Goal: Task Accomplishment & Management: Manage account settings

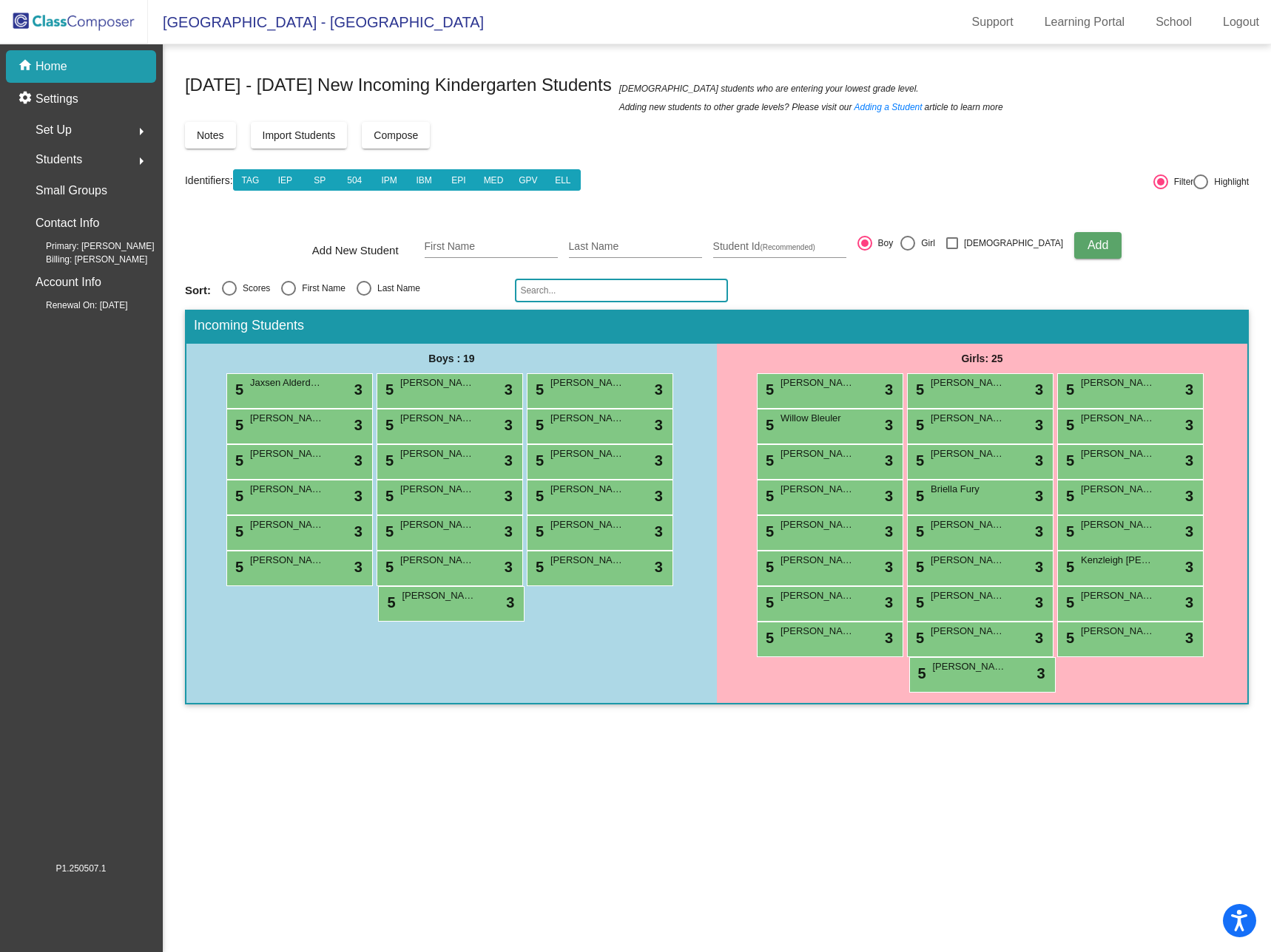
click at [1070, 122] on div "Notes Import Students Compose View Compose View & Edit Compose" at bounding box center [716, 135] width 1063 height 27
click at [1253, 23] on link "Logout" at bounding box center [1240, 22] width 59 height 24
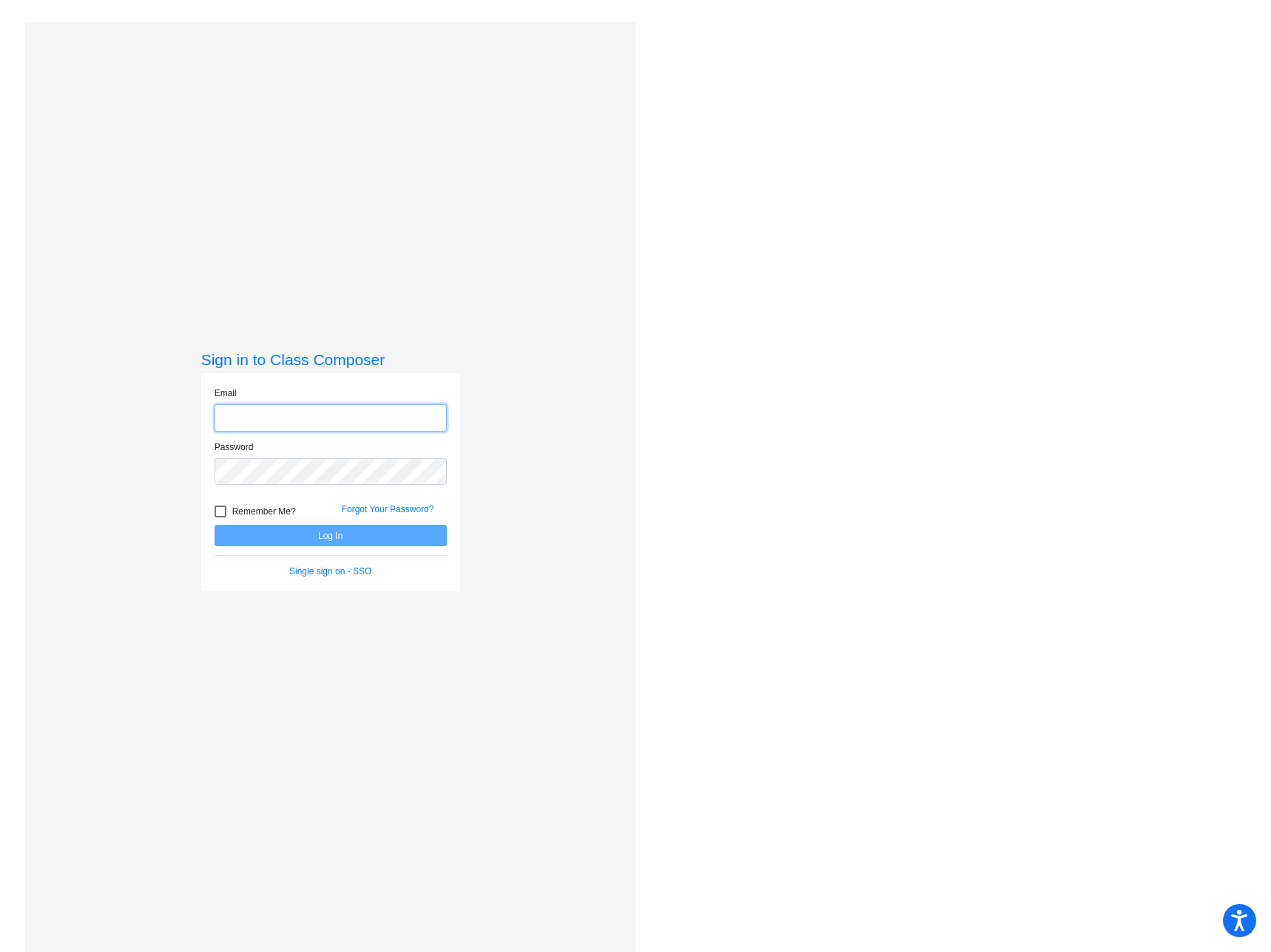
type input "[EMAIL_ADDRESS][DOMAIN_NAME]"
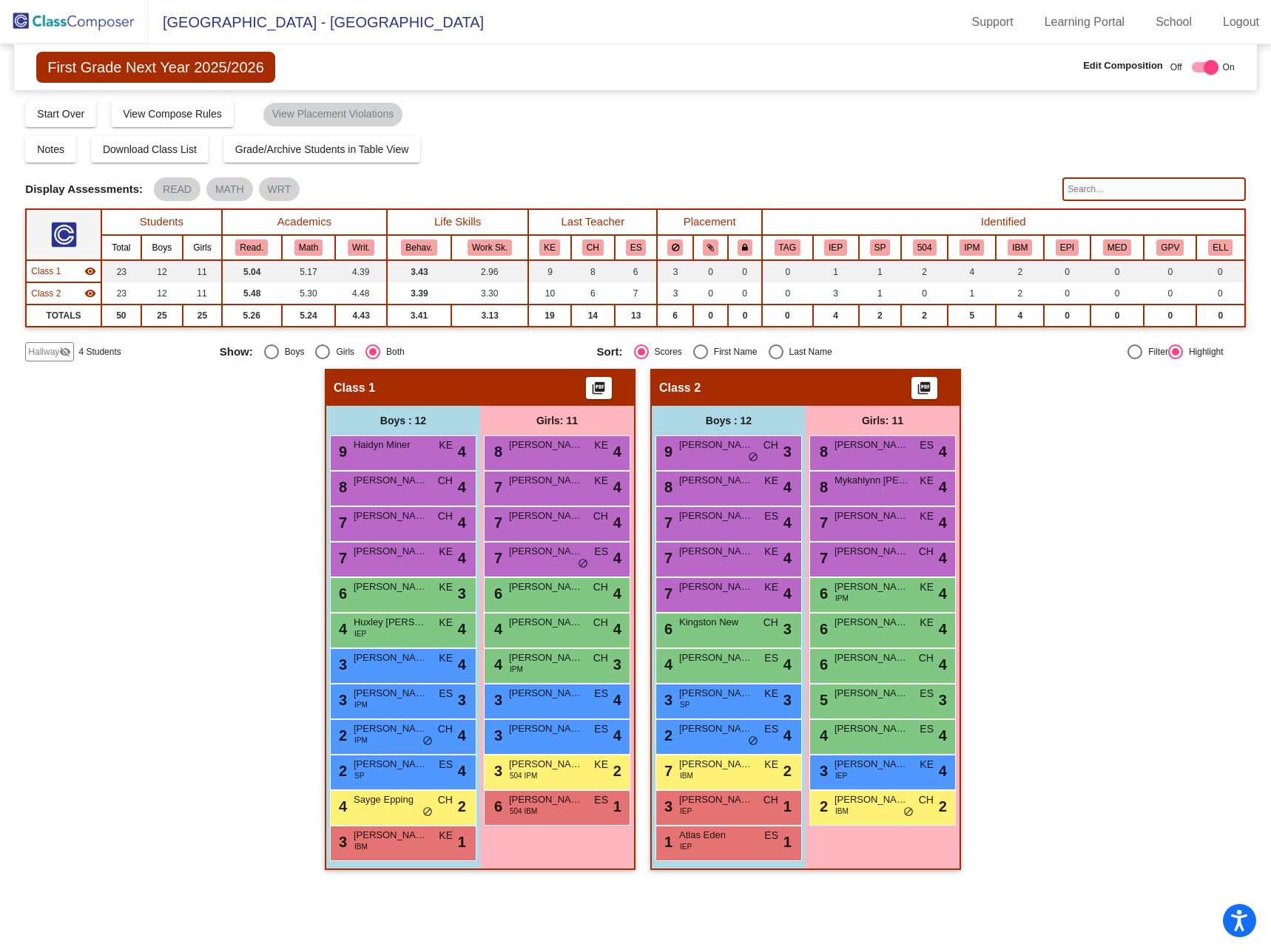
click at [1231, 20] on link "Logout" at bounding box center [1240, 22] width 59 height 24
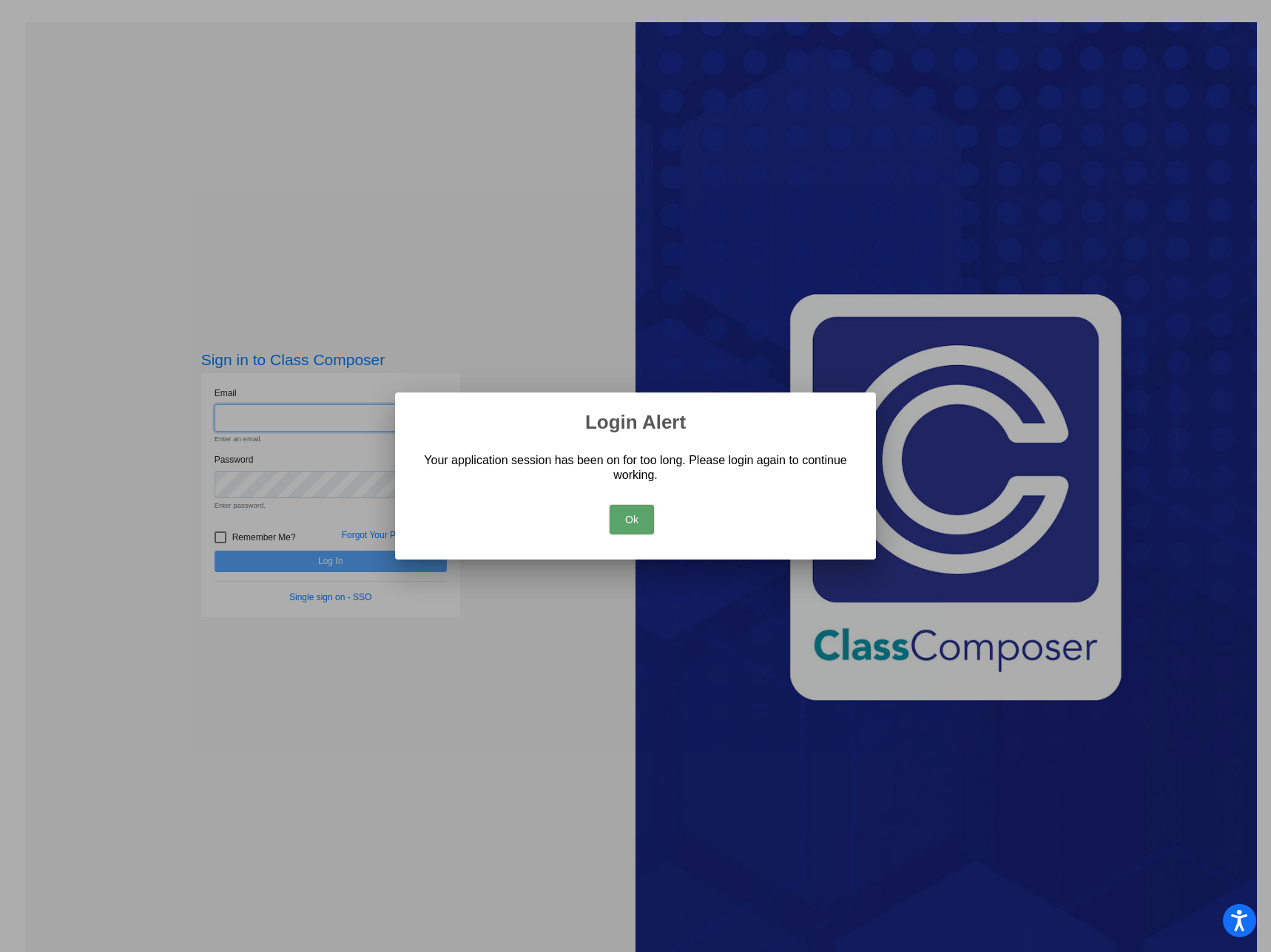
type input "[EMAIL_ADDRESS][DOMAIN_NAME]"
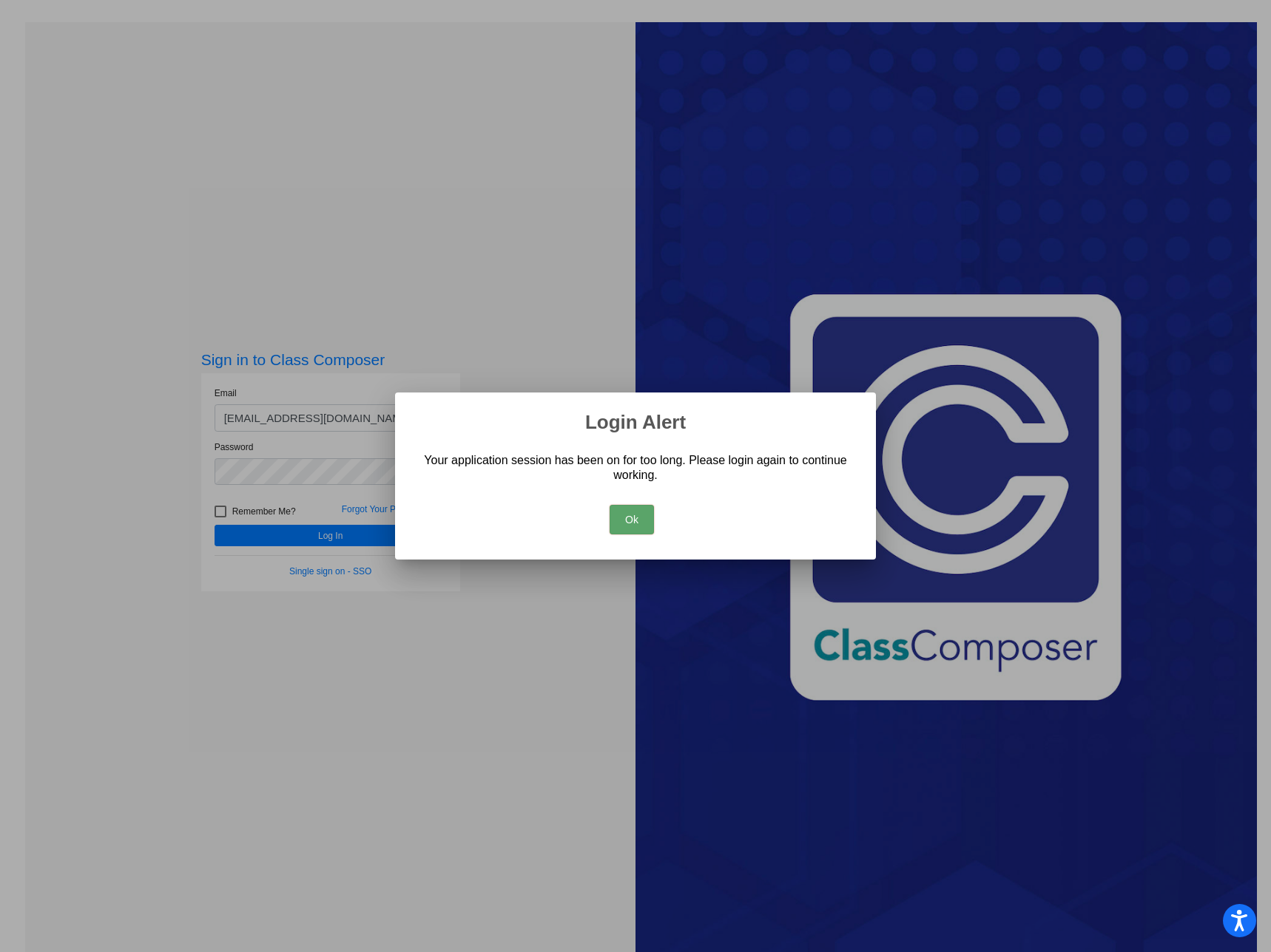
click at [625, 507] on button "Ok" at bounding box center [632, 519] width 44 height 29
